Goal: Use online tool/utility: Use online tool/utility

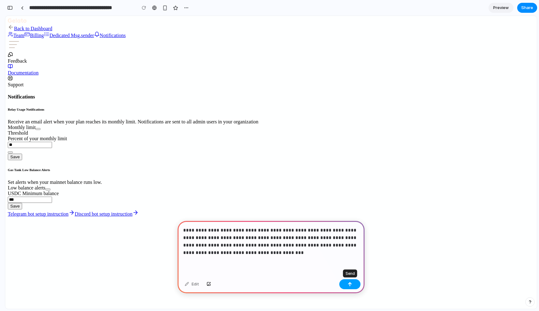
click at [350, 288] on button "button" at bounding box center [350, 284] width 21 height 10
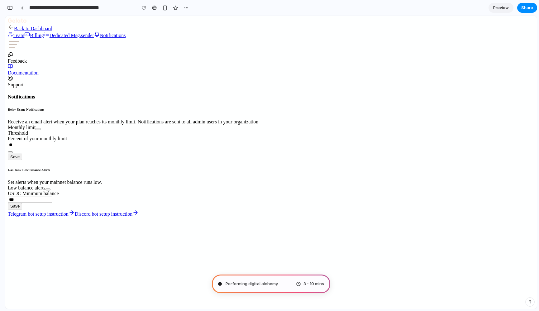
type input "**********"
